Goal: Navigation & Orientation: Understand site structure

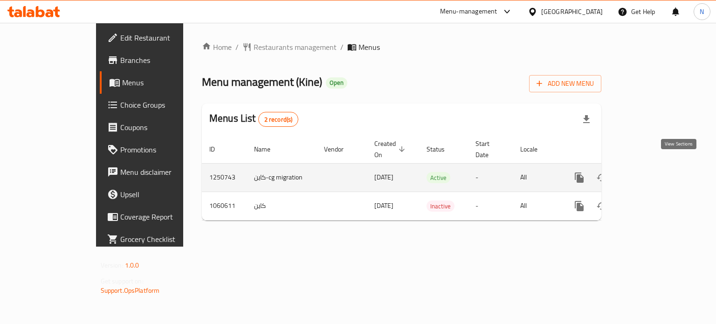
click at [652, 172] on icon "enhanced table" at bounding box center [646, 177] width 11 height 11
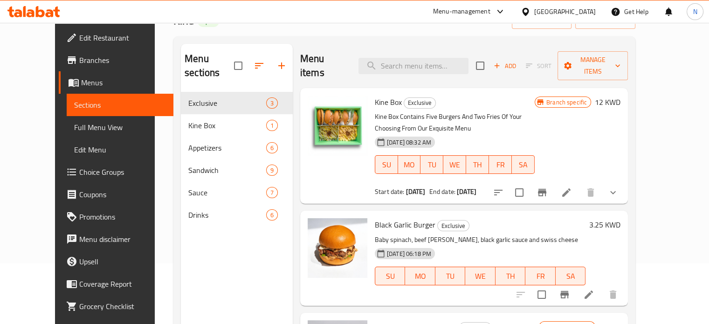
scroll to position [54, 0]
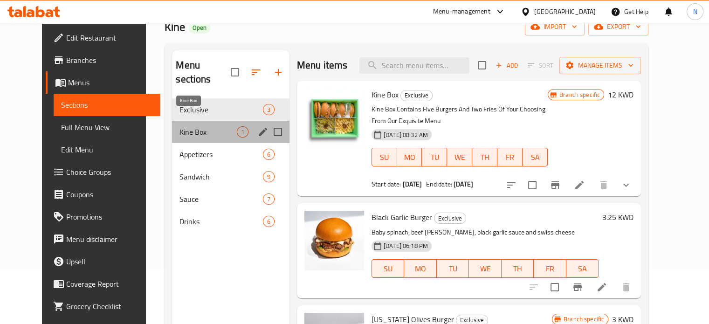
click at [186, 126] on span "Kine Box" at bounding box center [207, 131] width 57 height 11
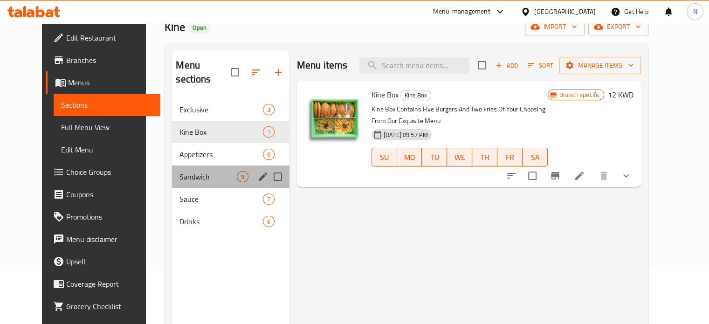
click at [172, 168] on div "Sandwich 9" at bounding box center [230, 176] width 117 height 22
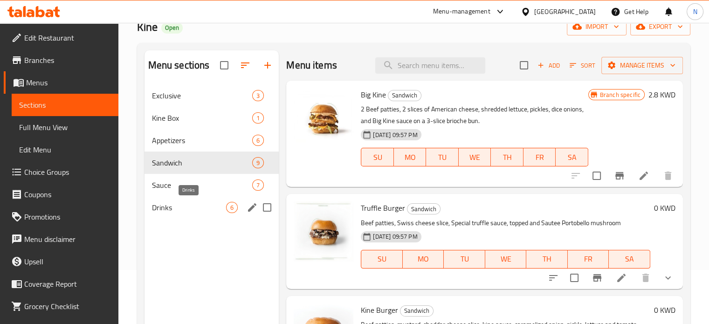
click at [171, 212] on span "Drinks" at bounding box center [189, 207] width 75 height 11
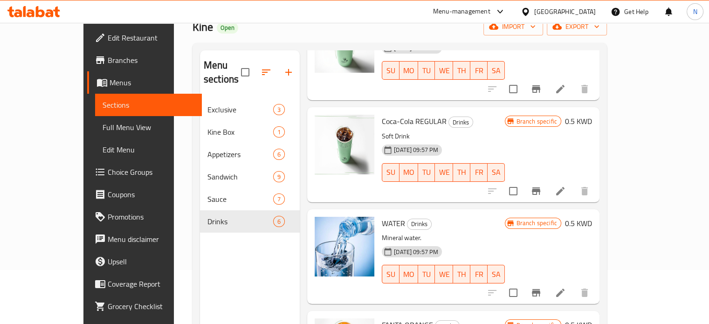
scroll to position [310, 0]
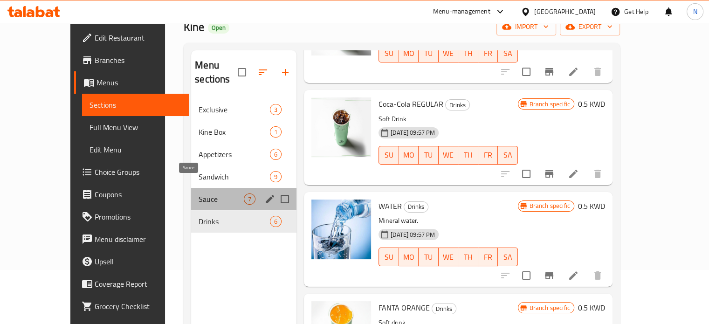
click at [199, 193] on span "Sauce" at bounding box center [221, 198] width 45 height 11
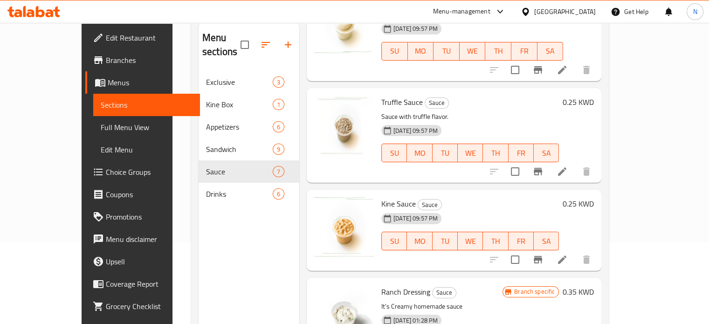
scroll to position [82, 0]
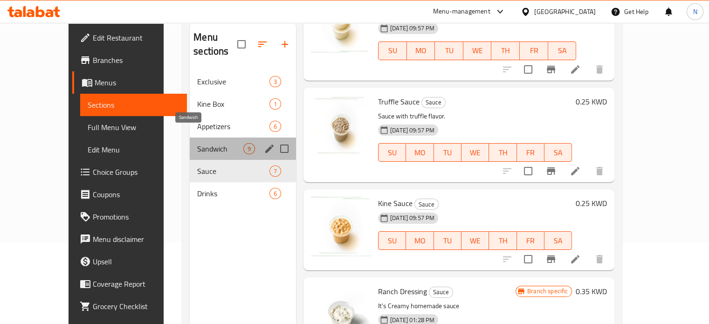
click at [197, 143] on span "Sandwich" at bounding box center [220, 148] width 46 height 11
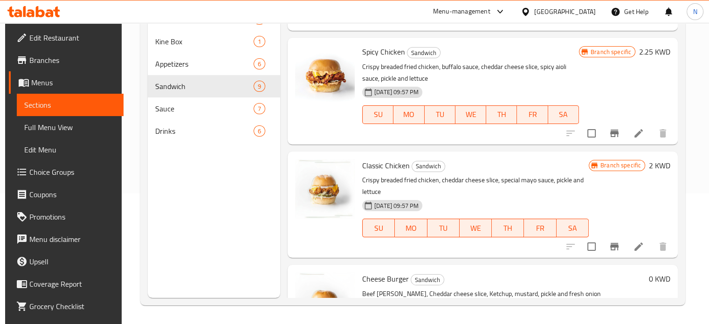
scroll to position [283, 0]
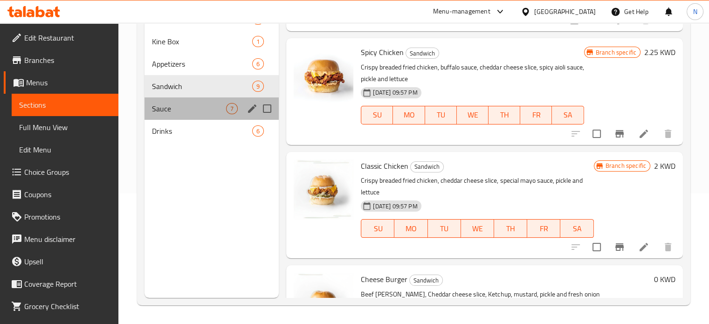
click at [165, 117] on div "Sauce 7" at bounding box center [212, 108] width 135 height 22
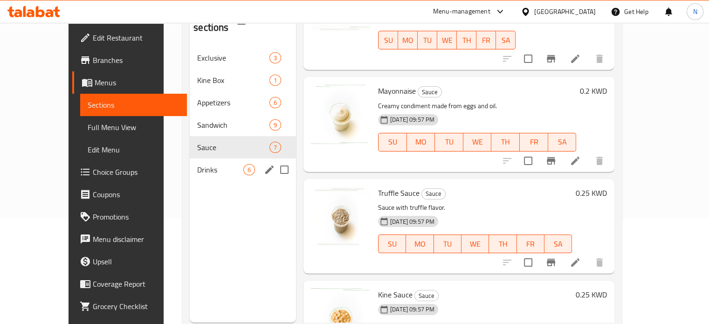
scroll to position [106, 0]
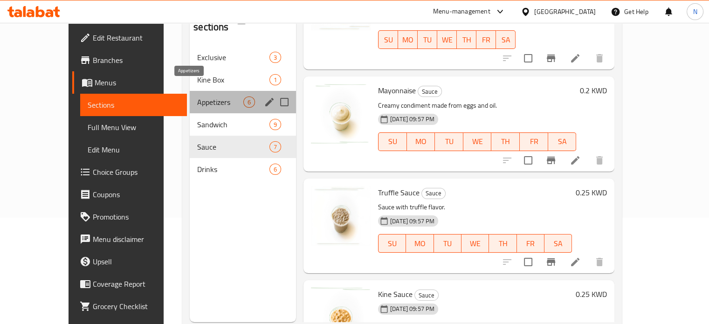
click at [197, 97] on span "Appetizers" at bounding box center [220, 102] width 46 height 11
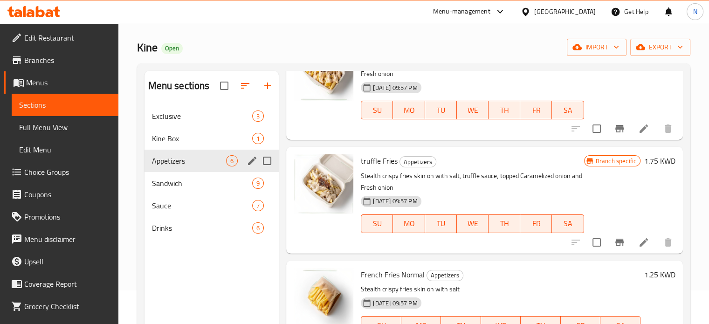
scroll to position [61, 0]
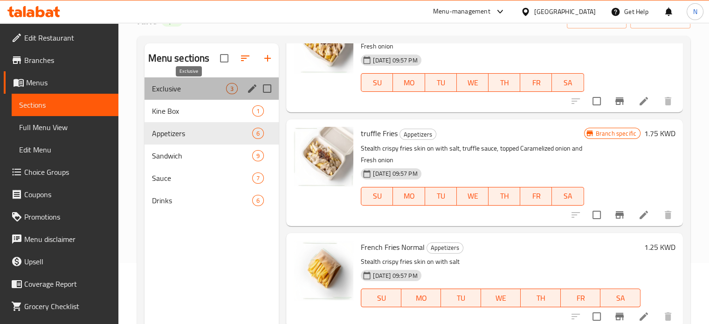
click at [190, 89] on span "Exclusive" at bounding box center [189, 88] width 75 height 11
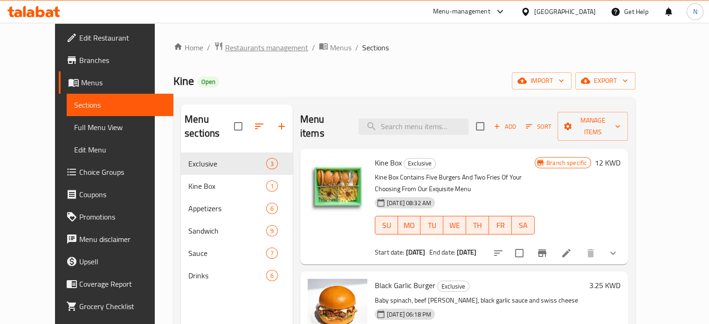
click at [249, 50] on span "Restaurants management" at bounding box center [266, 47] width 83 height 11
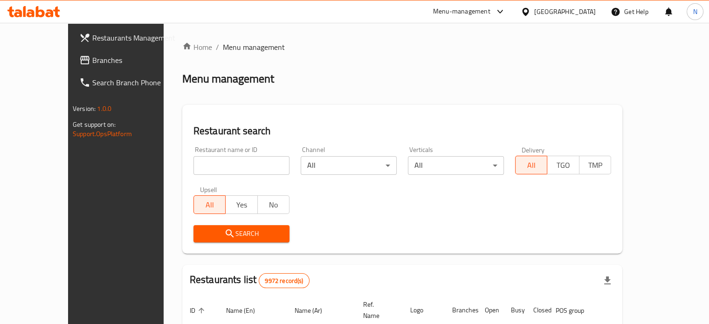
click at [482, 15] on div "Menu-management" at bounding box center [461, 11] width 57 height 11
click at [491, 56] on div "Agent Campaigns Center" at bounding box center [451, 62] width 85 height 21
